Goal: Information Seeking & Learning: Learn about a topic

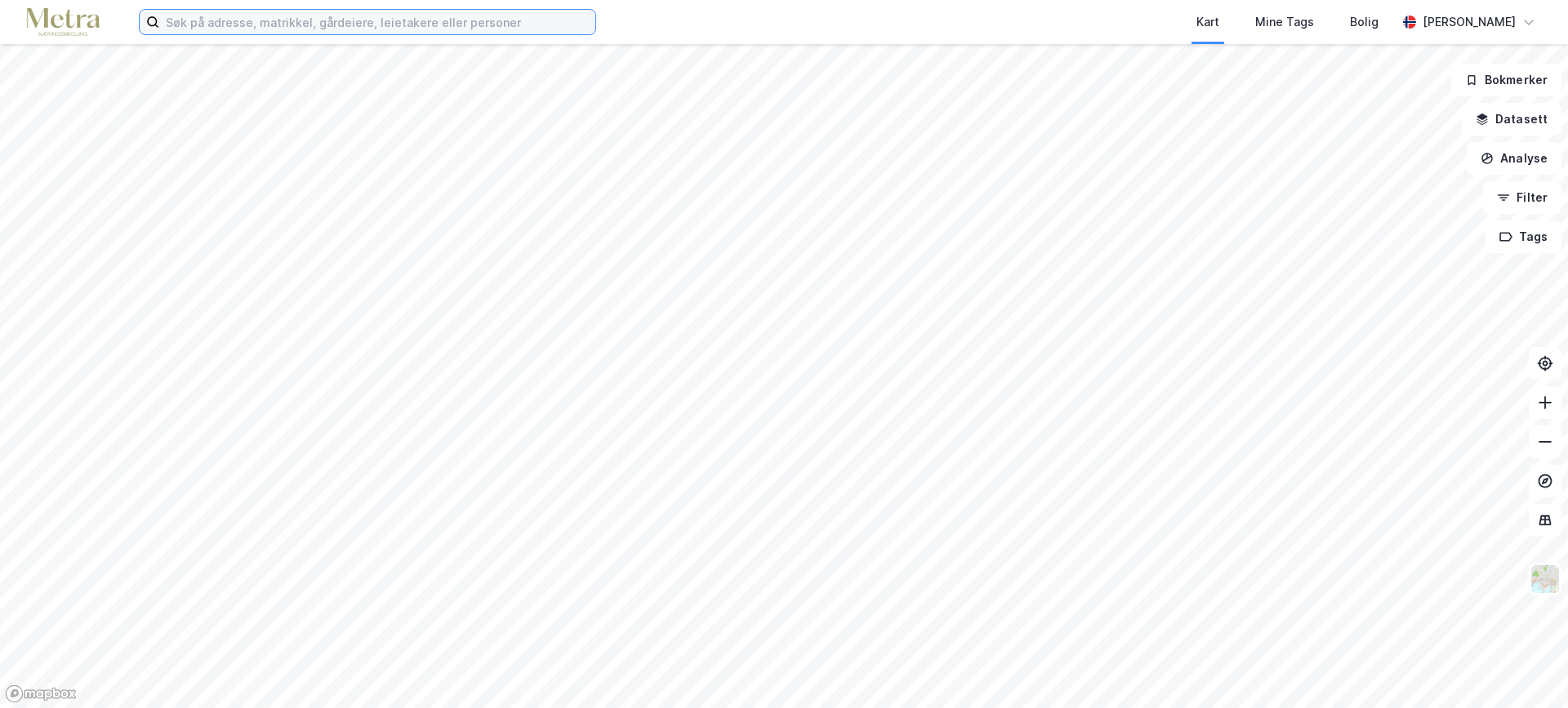
click at [231, 20] on input at bounding box center [377, 22] width 436 height 25
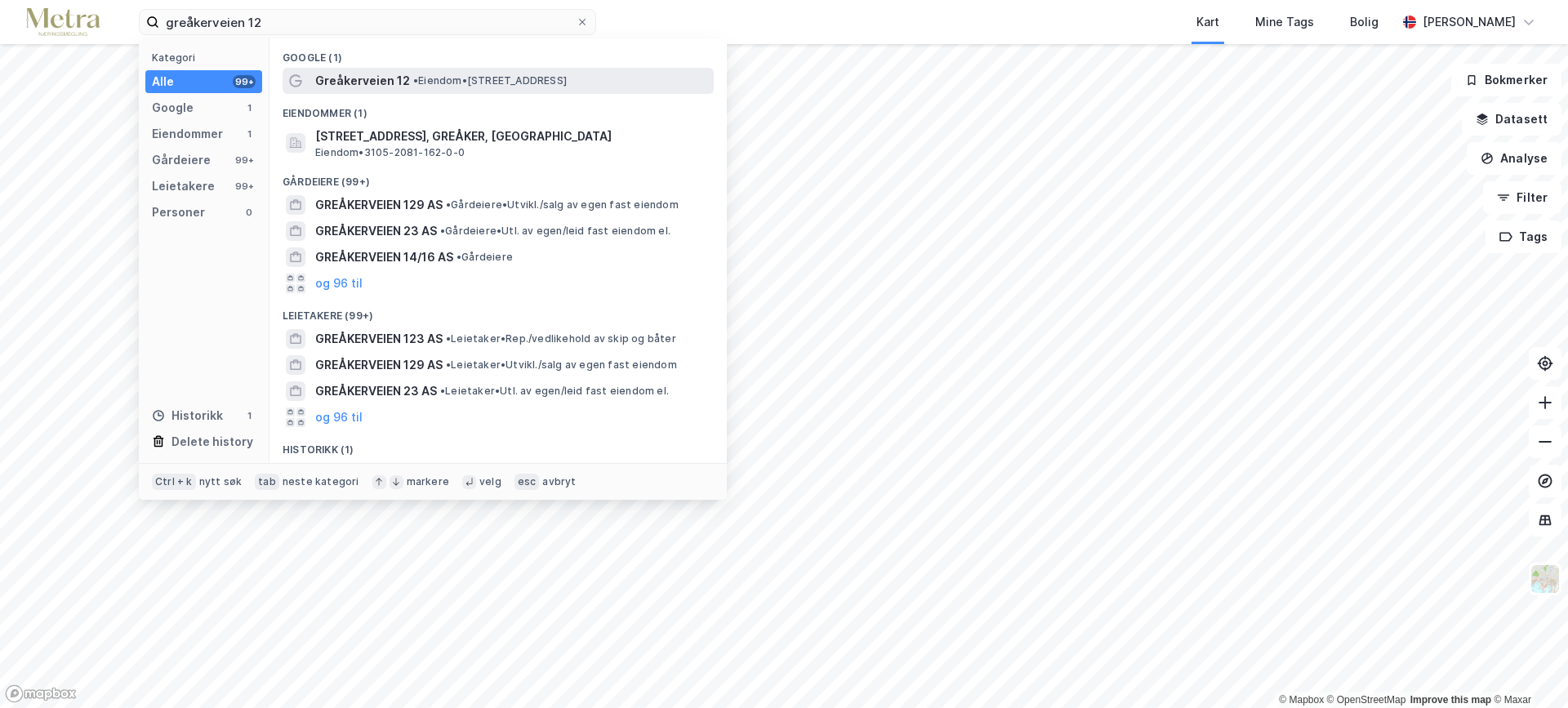
click at [403, 79] on span "Greåkerveien 12" at bounding box center [362, 81] width 95 height 20
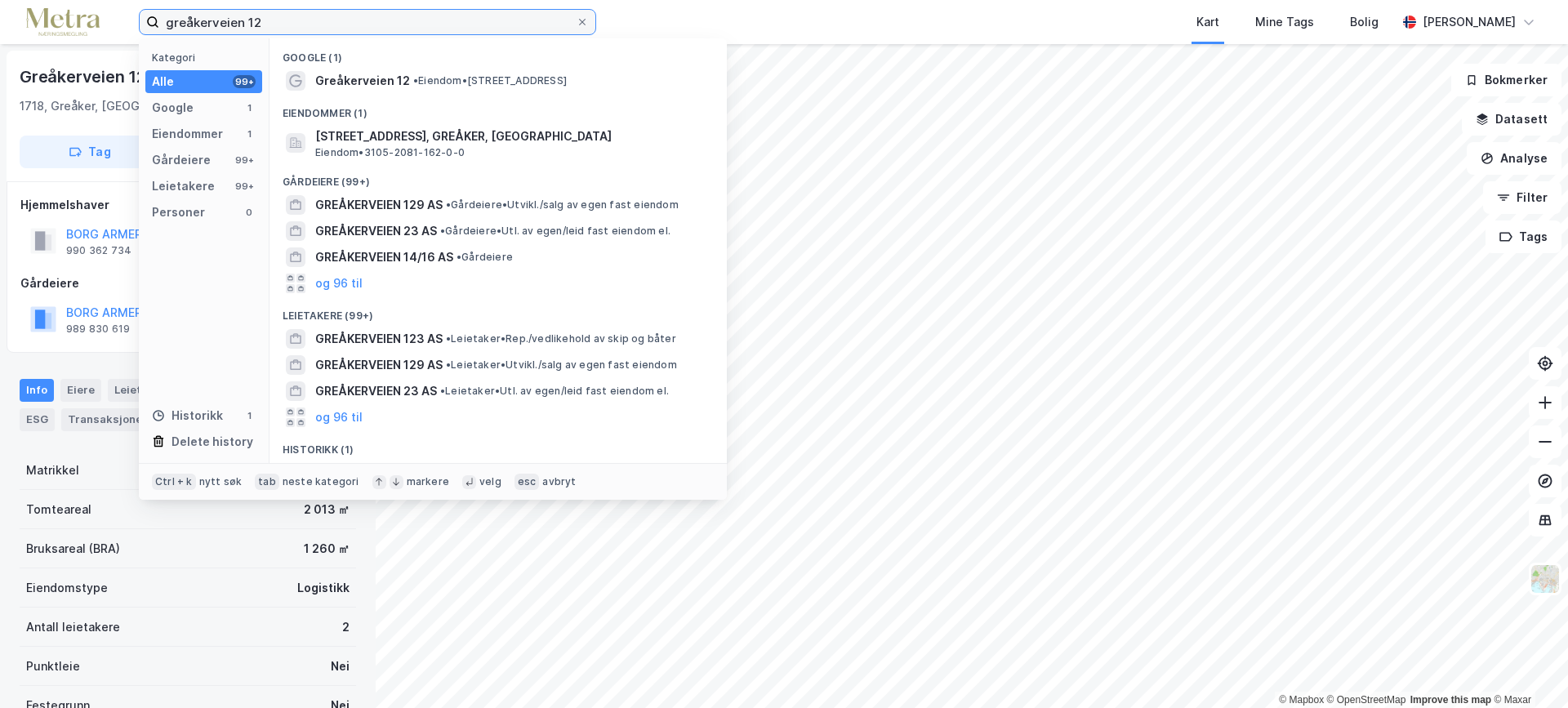
drag, startPoint x: 271, startPoint y: 17, endPoint x: 162, endPoint y: 24, distance: 109.2
click at [162, 24] on input "greåkerveien 12" at bounding box center [367, 22] width 416 height 25
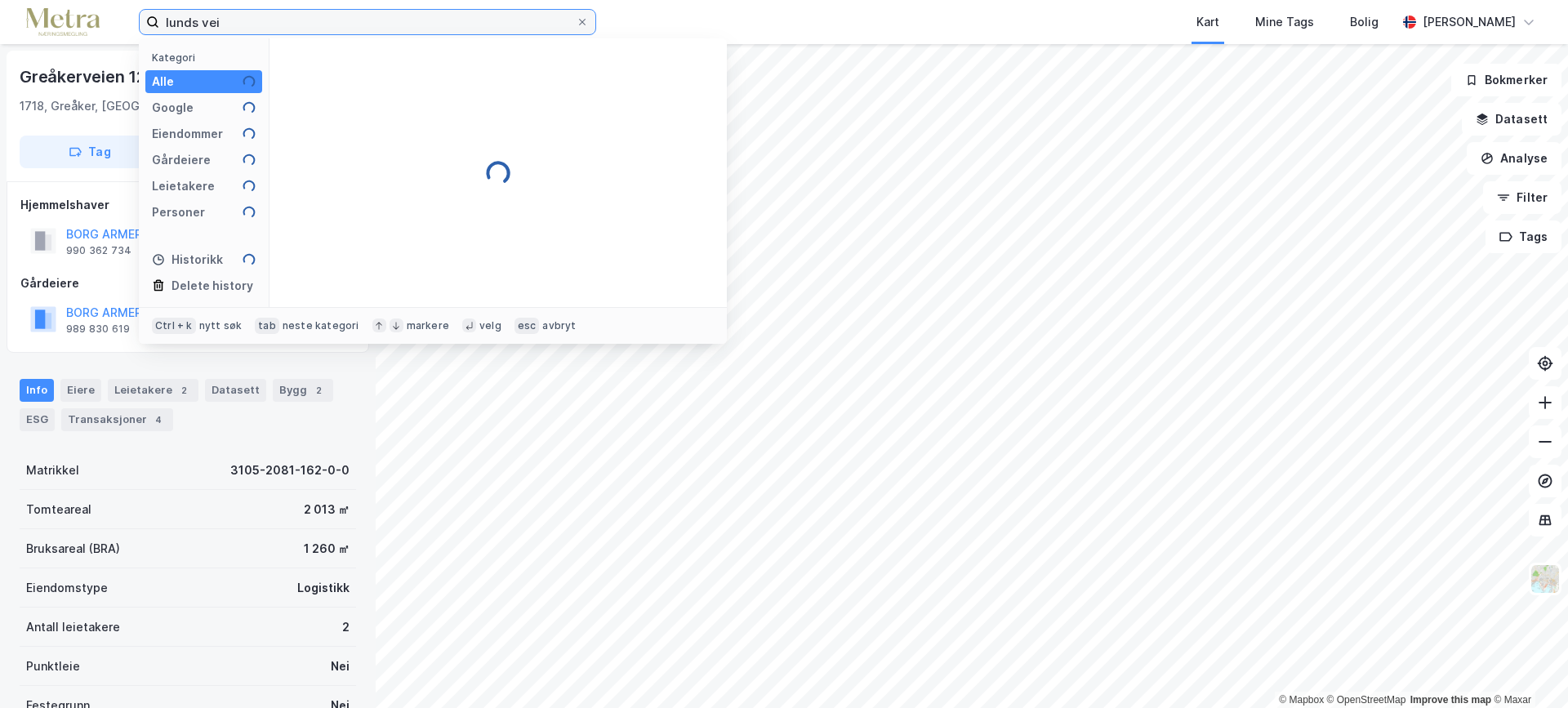
type input "lunds vei 7"
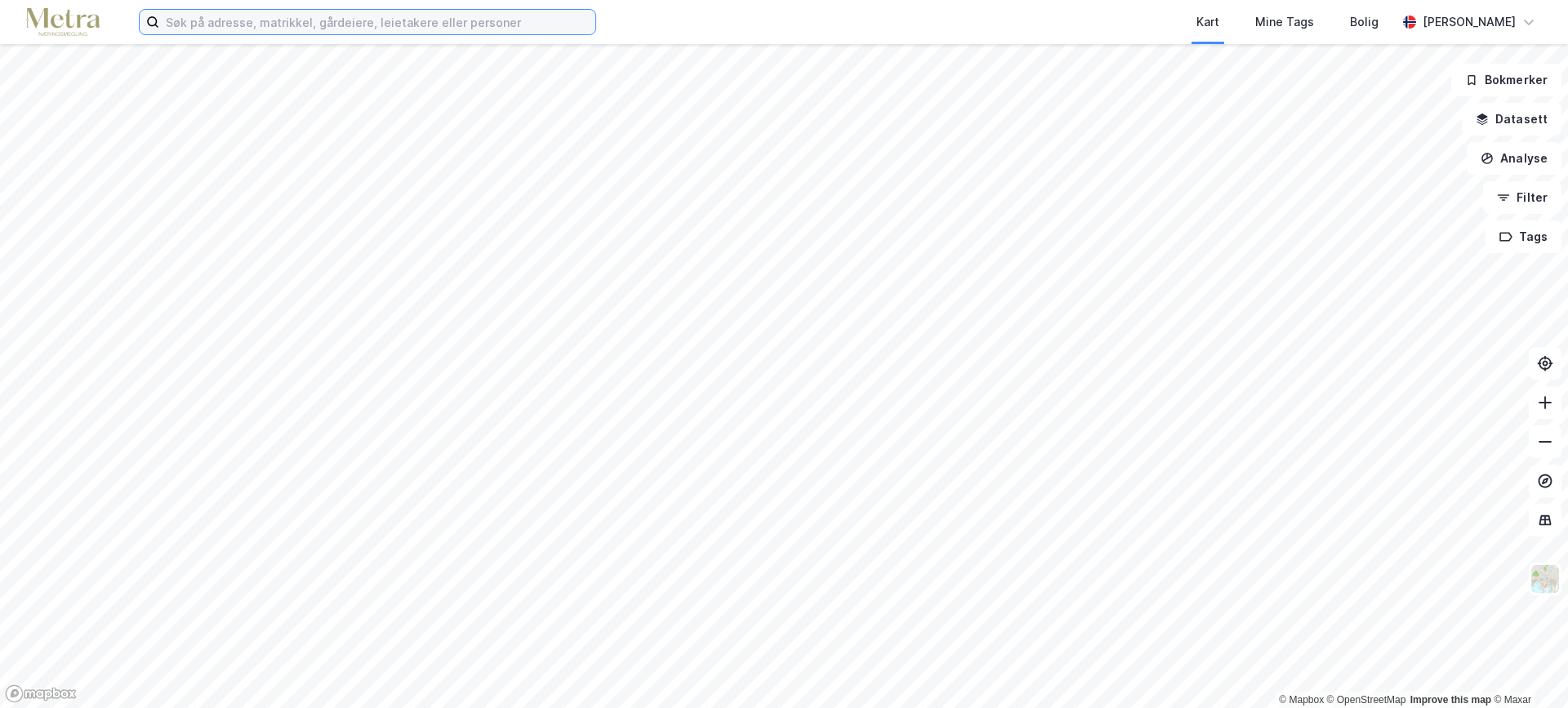
click at [221, 20] on input at bounding box center [377, 22] width 436 height 25
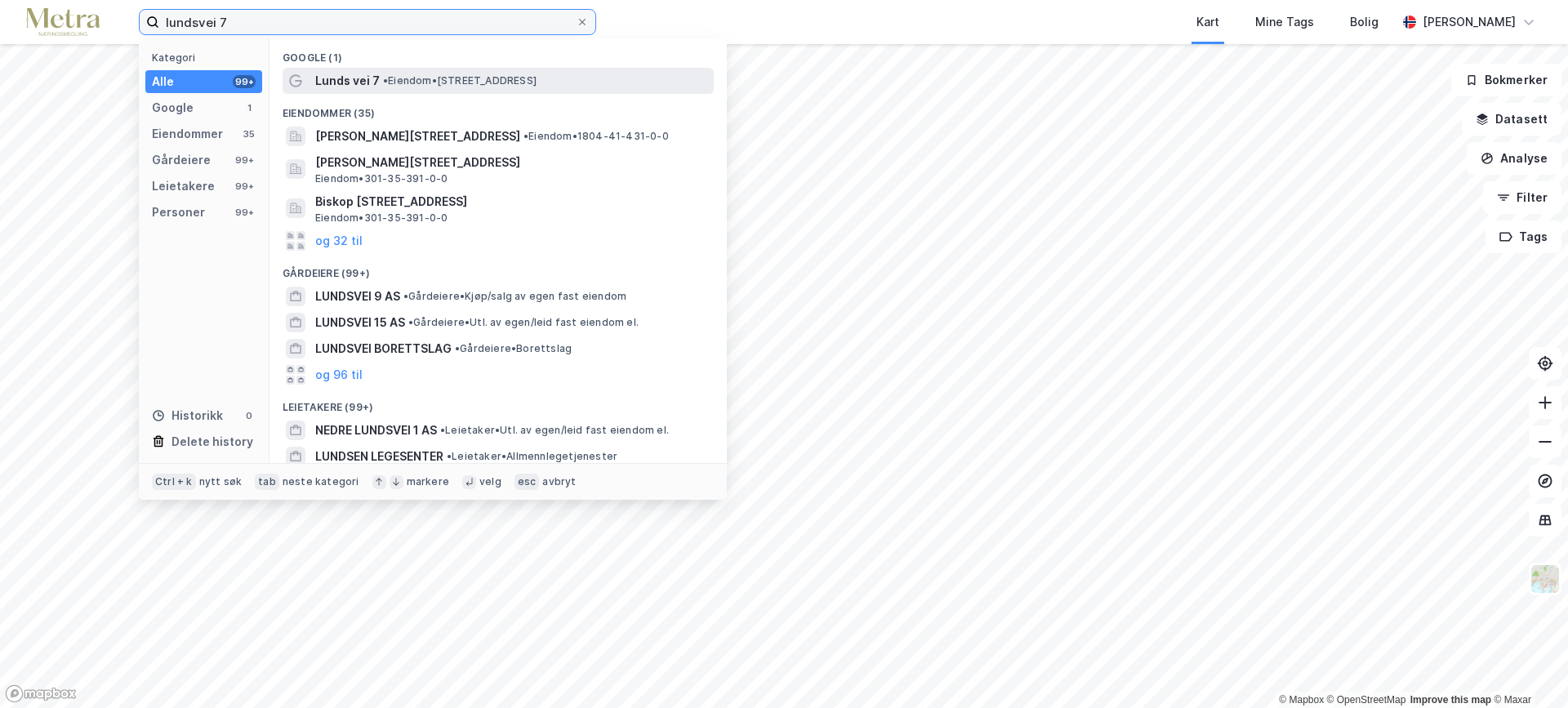
type input "lundsvei 7"
click at [362, 85] on span "Lunds vei 7" at bounding box center [347, 81] width 65 height 20
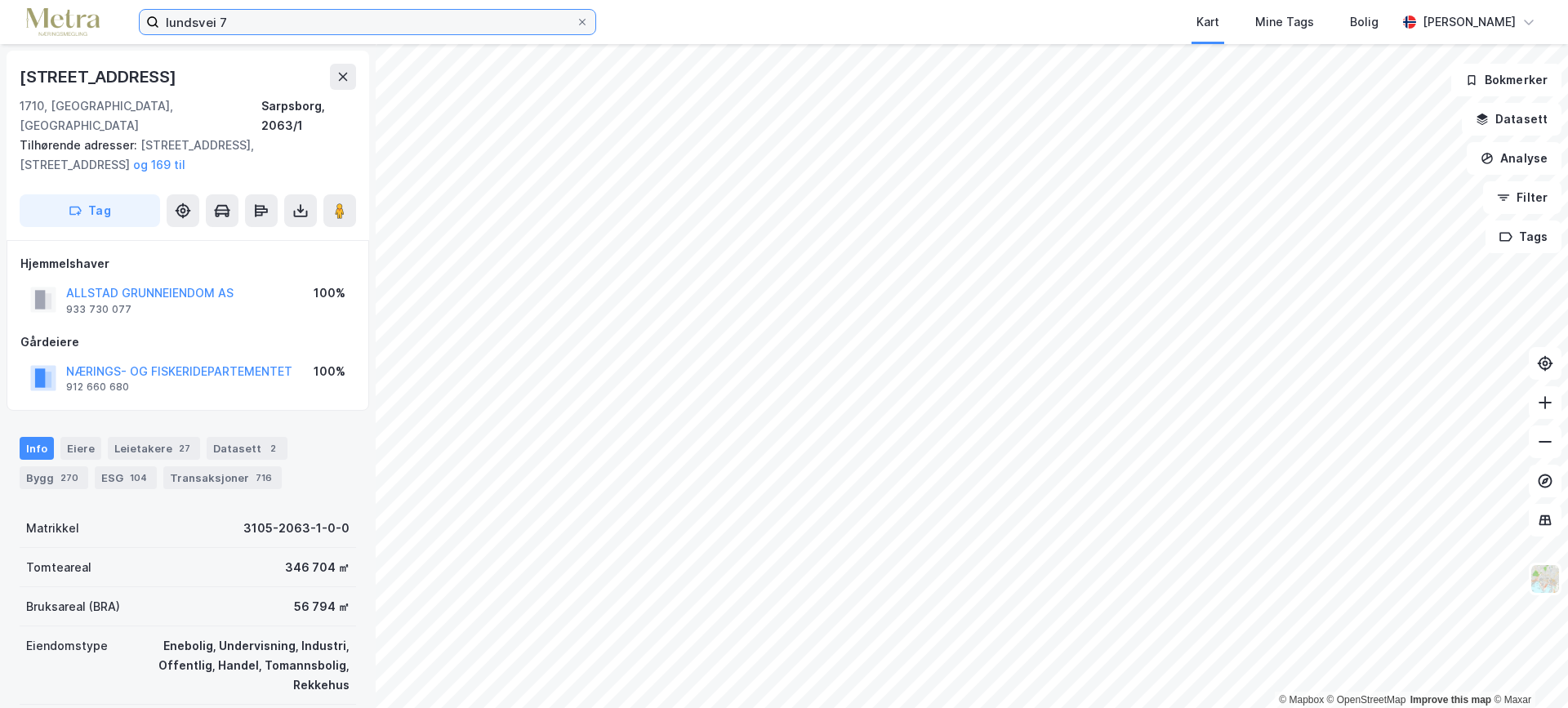
click at [226, 21] on input "lundsvei 7" at bounding box center [367, 22] width 416 height 25
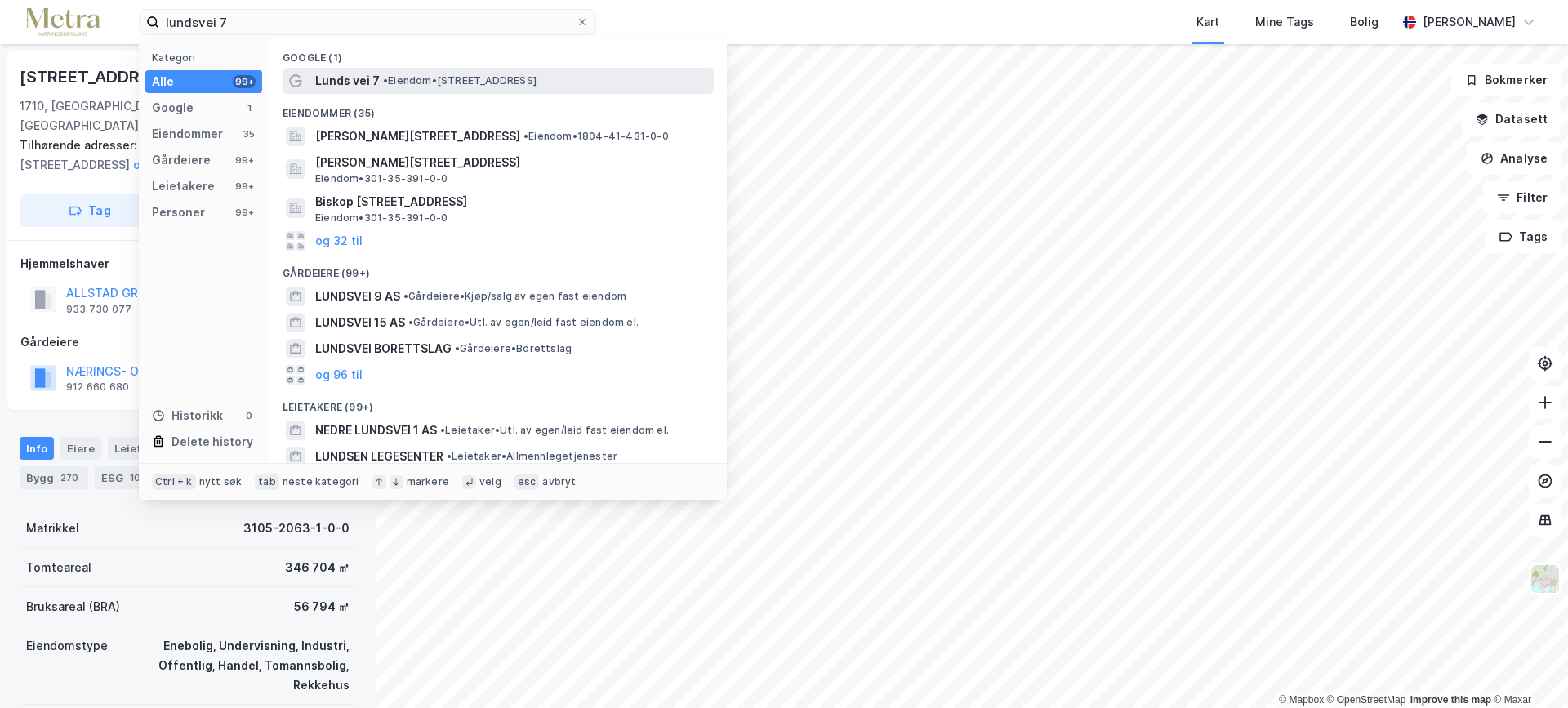
click at [363, 77] on span "Lunds vei 7" at bounding box center [347, 81] width 65 height 20
